Goal: Task Accomplishment & Management: Use online tool/utility

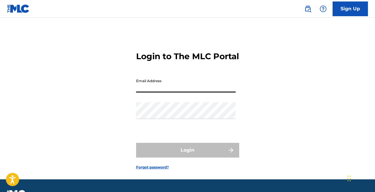
type input "[EMAIL_ADDRESS][DOMAIN_NAME]"
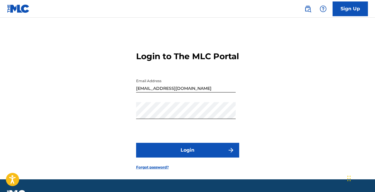
click at [164, 158] on button "Login" at bounding box center [187, 150] width 103 height 15
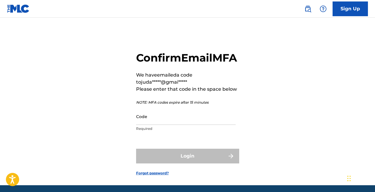
click at [171, 125] on input "Code" at bounding box center [186, 116] width 100 height 17
paste input "142443"
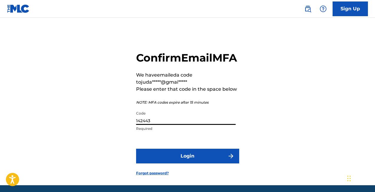
type input "142443"
click at [187, 164] on button "Login" at bounding box center [187, 156] width 103 height 15
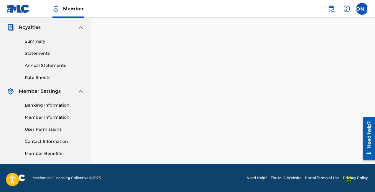
scroll to position [173, 0]
click at [332, 6] on img at bounding box center [331, 8] width 7 height 7
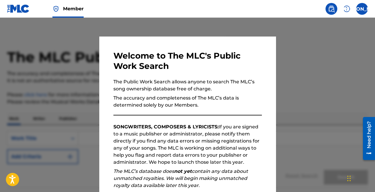
click at [348, 6] on img at bounding box center [346, 8] width 7 height 7
click at [356, 6] on div "JA [PERSON_NAME] [PERSON_NAME][EMAIL_ADDRESS][DOMAIN_NAME] Notification Prefere…" at bounding box center [345, 9] width 46 height 12
click at [360, 6] on label at bounding box center [362, 9] width 12 height 12
click at [362, 9] on input "[PERSON_NAME] [PERSON_NAME][EMAIL_ADDRESS][DOMAIN_NAME] Notification Preference…" at bounding box center [362, 9] width 0 height 0
click at [239, 42] on div "Welcome to The MLC's Public Work Search The Public Work Search allows anyone to…" at bounding box center [187, 153] width 177 height 233
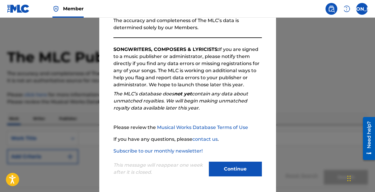
scroll to position [77, 0]
click at [230, 161] on div "This message will reappear one week after it is closed. Continue" at bounding box center [187, 166] width 149 height 23
click at [230, 171] on button "Continue" at bounding box center [235, 169] width 53 height 15
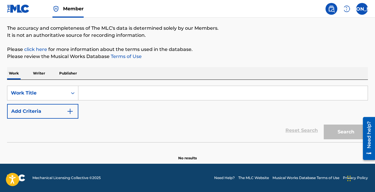
scroll to position [45, 0]
click at [332, 9] on img at bounding box center [331, 8] width 7 height 7
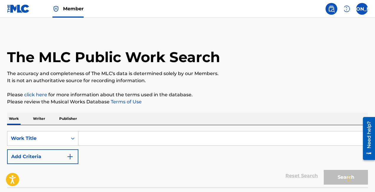
click at [358, 8] on label at bounding box center [362, 9] width 12 height 12
click at [362, 9] on input "[PERSON_NAME] [PERSON_NAME][EMAIL_ADDRESS][DOMAIN_NAME] Notification Preference…" at bounding box center [362, 9] width 0 height 0
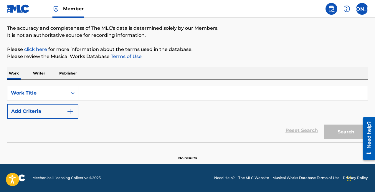
scroll to position [45, 0]
